Goal: Transaction & Acquisition: Purchase product/service

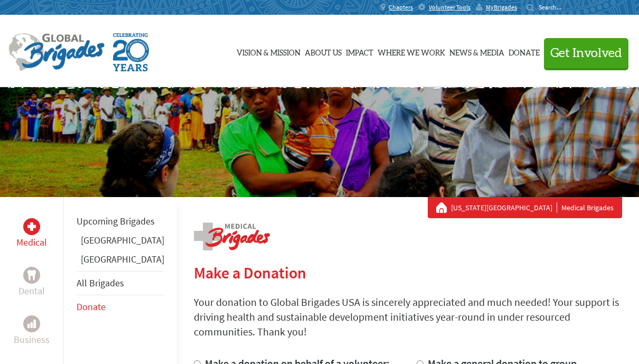
click at [246, 72] on link "Vision & Mission" at bounding box center [269, 51] width 64 height 53
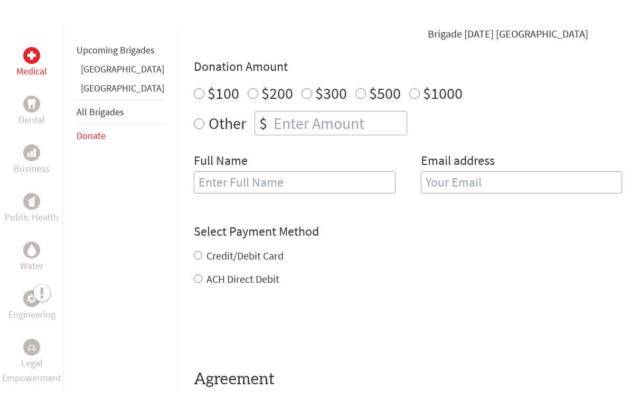
scroll to position [380, 0]
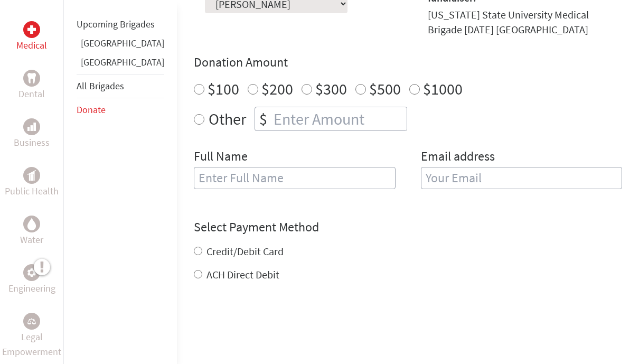
click at [302, 79] on div "$300" at bounding box center [324, 88] width 45 height 19
click at [302, 84] on input "$300" at bounding box center [307, 89] width 11 height 11
radio input "true"
click at [316, 167] on input "text" at bounding box center [295, 178] width 202 height 22
type input "eddingsm@verizon.net"
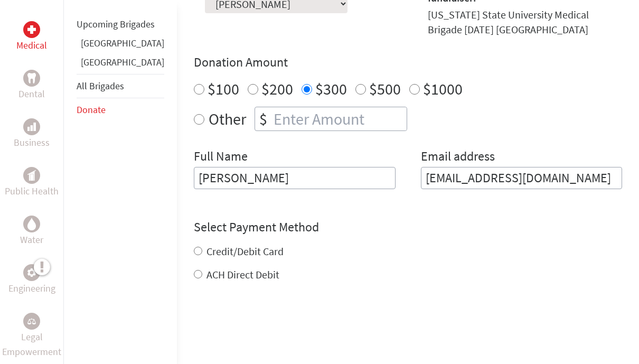
click at [194, 167] on input "Don Eddings" at bounding box center [295, 178] width 202 height 22
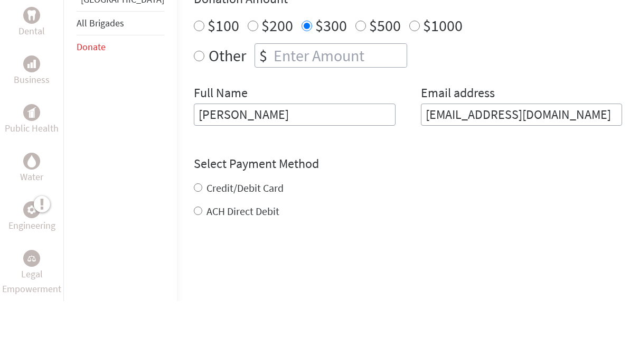
type input "Don Eddings"
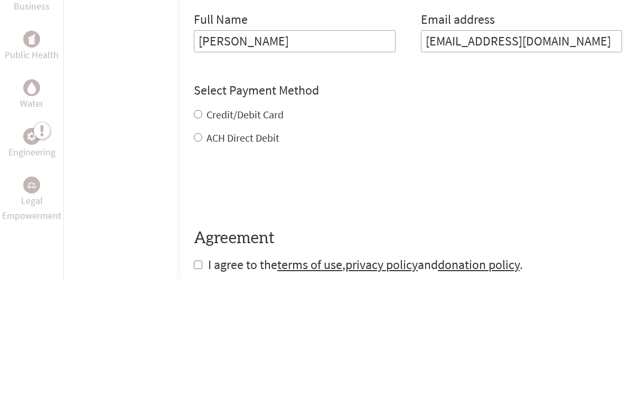
click at [194, 247] on input "Credit/Debit Card" at bounding box center [198, 251] width 8 height 8
radio input "true"
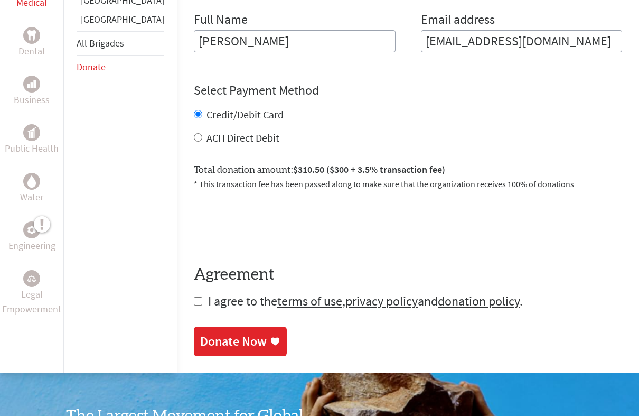
click at [194, 297] on input "checkbox" at bounding box center [198, 301] width 8 height 8
checkbox input "true"
click at [226, 333] on div "Donate Now" at bounding box center [233, 341] width 67 height 17
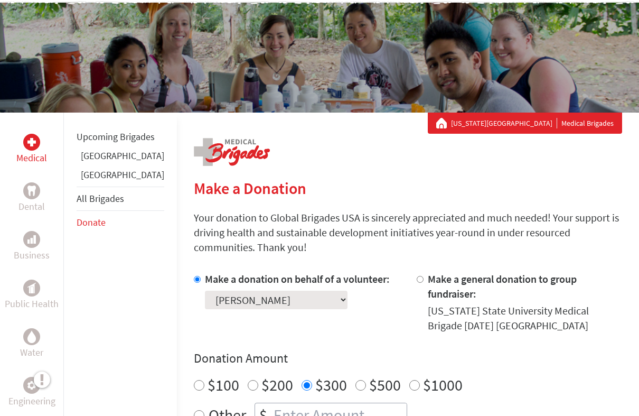
scroll to position [133, 0]
